Goal: Information Seeking & Learning: Learn about a topic

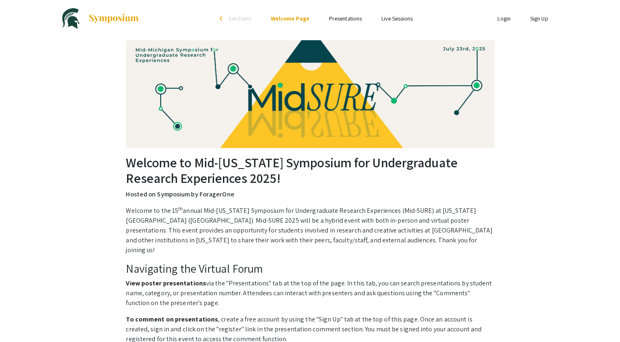
click at [342, 16] on link "Presentations" at bounding box center [345, 18] width 33 height 7
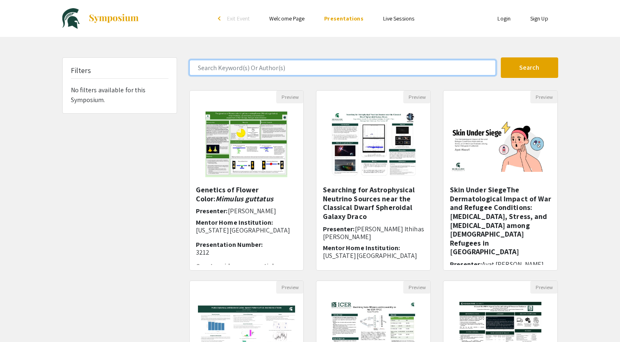
click at [276, 66] on input "Search Keyword(s) Or Author(s)" at bounding box center [342, 68] width 307 height 16
paste input "[PERSON_NAME]"
type input "[PERSON_NAME]"
click at [501, 57] on button "Search" at bounding box center [529, 67] width 57 height 21
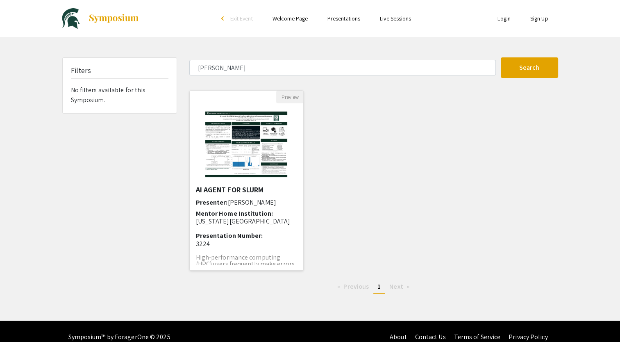
click at [230, 201] on span "[PERSON_NAME]" at bounding box center [252, 202] width 48 height 9
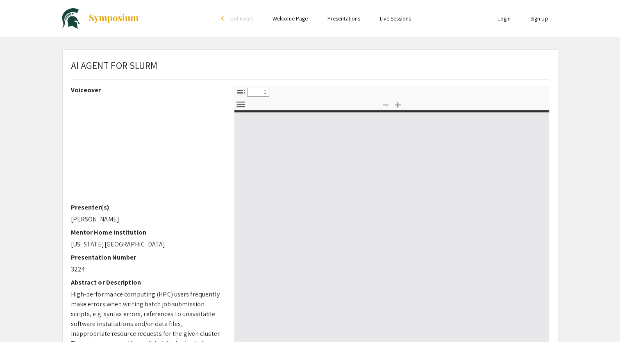
select select "custom"
type input "0"
select select "custom"
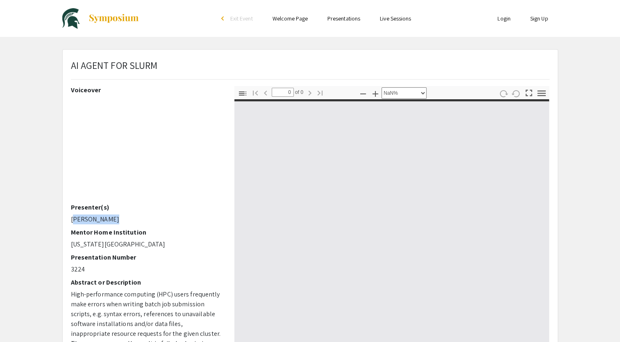
drag, startPoint x: 71, startPoint y: 216, endPoint x: 120, endPoint y: 217, distance: 49.2
click at [120, 217] on p "[PERSON_NAME]" at bounding box center [146, 219] width 151 height 10
copy p "[PERSON_NAME]"
type input "1"
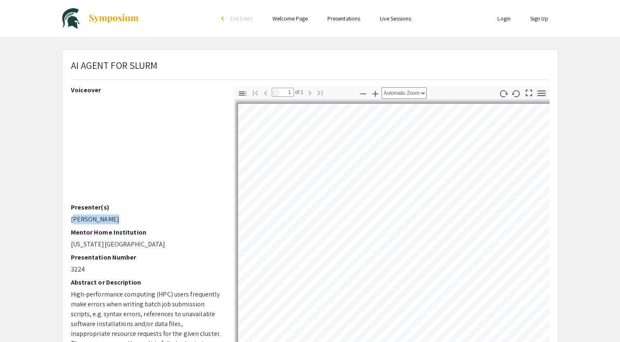
select select "auto"
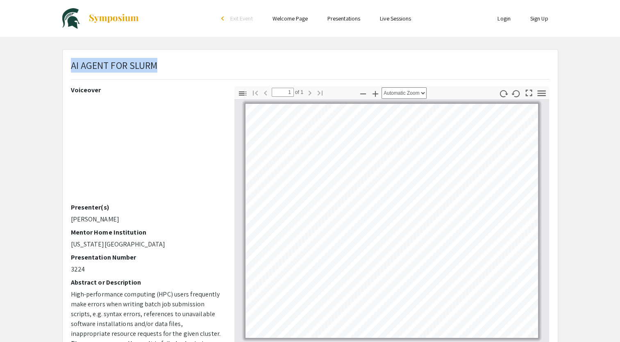
drag, startPoint x: 72, startPoint y: 66, endPoint x: 173, endPoint y: 76, distance: 101.9
click at [173, 76] on div "AI AGENT FOR SLURM" at bounding box center [310, 72] width 491 height 28
copy span "AI AGENT FOR SLURM"
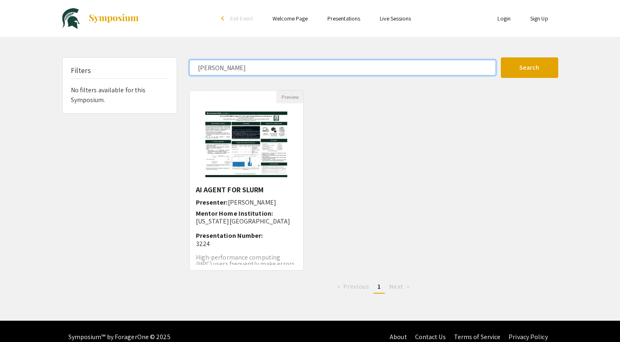
click at [212, 63] on input "[PERSON_NAME]" at bounding box center [342, 68] width 307 height 16
paste input "PERFORMANCE AND ENERGY EFFICIENCY ANALYSIS"
type input "PERFORMANCE AND ENERGY EFFICIENCY ANALYSIS"
click at [501, 57] on button "Search" at bounding box center [529, 67] width 57 height 21
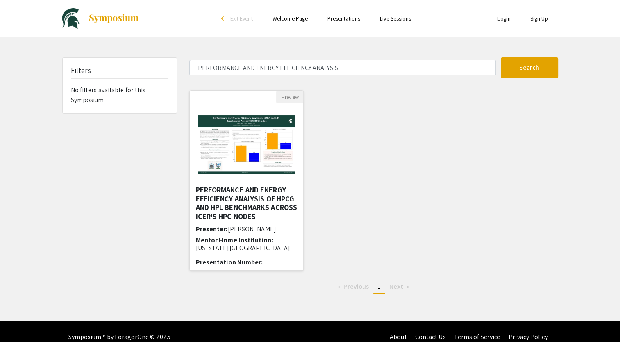
click at [218, 197] on h5 "PERFORMANCE AND ENERGY EFFICIENCY ANALYSIS OF HPCG AND HPL BENCHMARKS ACROSS IC…" at bounding box center [247, 202] width 102 height 35
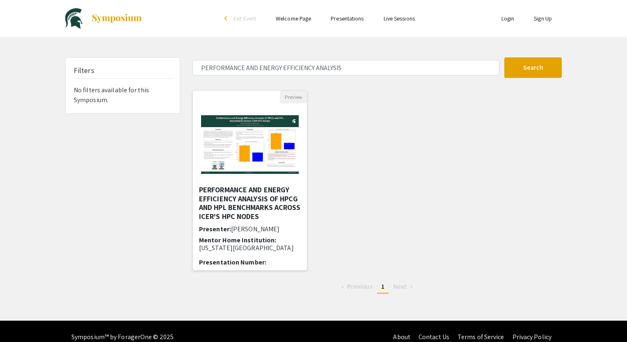
select select "custom"
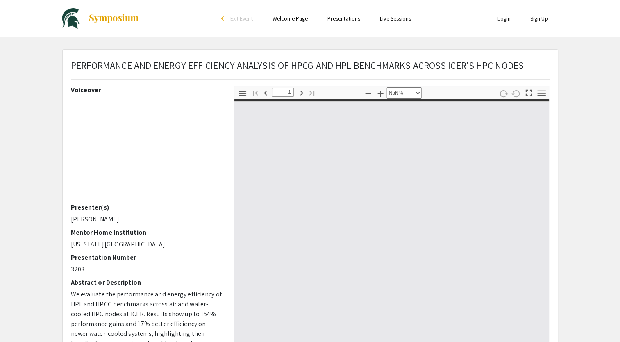
type input "0"
select select "custom"
drag, startPoint x: 72, startPoint y: 218, endPoint x: 117, endPoint y: 216, distance: 45.6
click at [117, 216] on p "[PERSON_NAME]" at bounding box center [146, 219] width 151 height 10
type input "1"
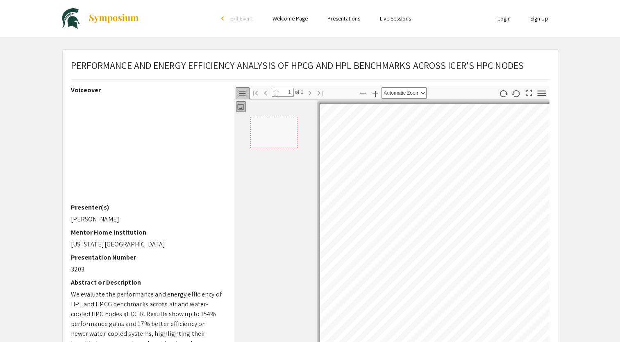
select select "auto"
copy p "[PERSON_NAME]"
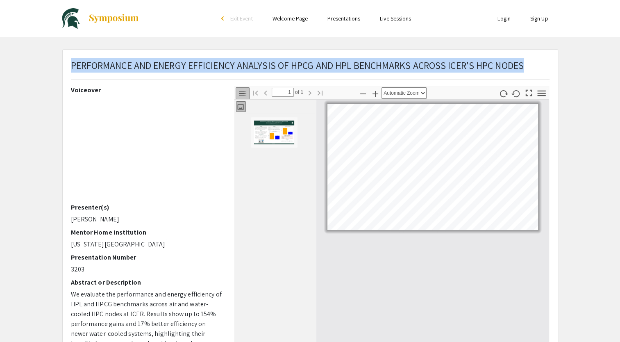
drag, startPoint x: 71, startPoint y: 63, endPoint x: 506, endPoint y: 54, distance: 435.2
click at [506, 54] on div "PERFORMANCE AND ENERGY EFFICIENCY ANALYSIS OF HPCG AND HPL BENCHMARKS ACROSS IC…" at bounding box center [310, 323] width 495 height 547
copy span "PERFORMANCE AND ENERGY EFFICIENCY ANALYSIS OF HPCG AND HPL BENCHMARKS ACROSS IC…"
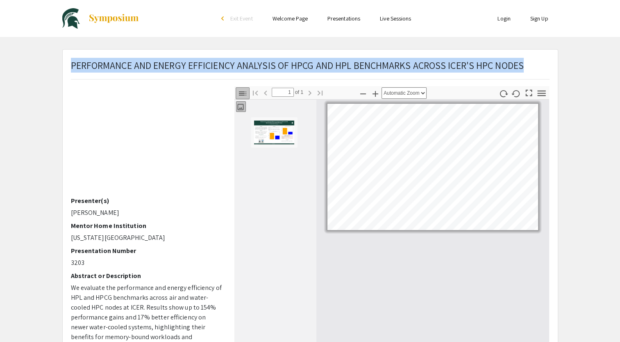
scroll to position [7, 0]
